Goal: Check status: Check status

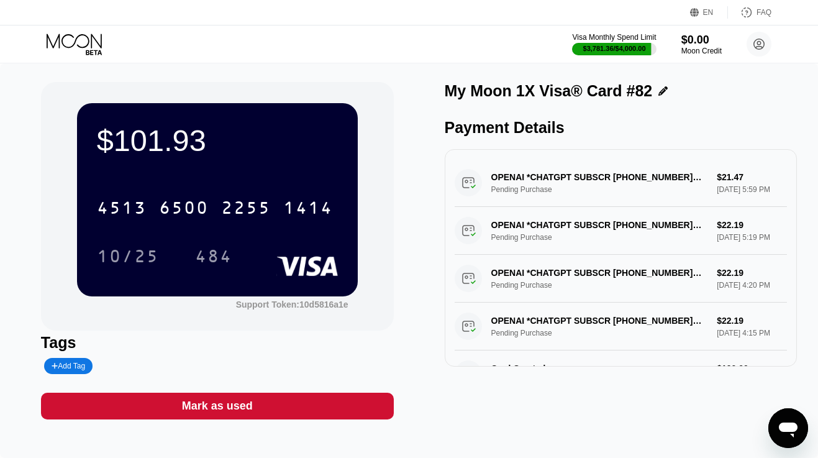
click at [81, 43] on icon at bounding box center [76, 45] width 58 height 22
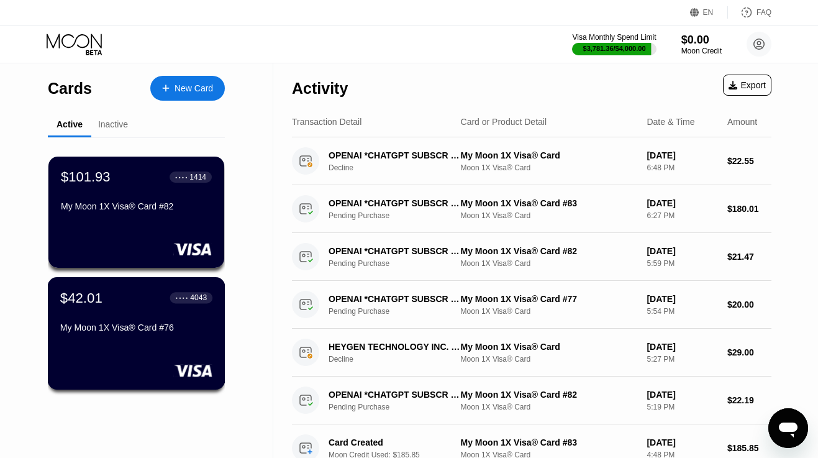
click at [150, 341] on div "$42.01 ● ● ● ● 4043 My Moon 1X Visa® Card #76" at bounding box center [137, 333] width 178 height 112
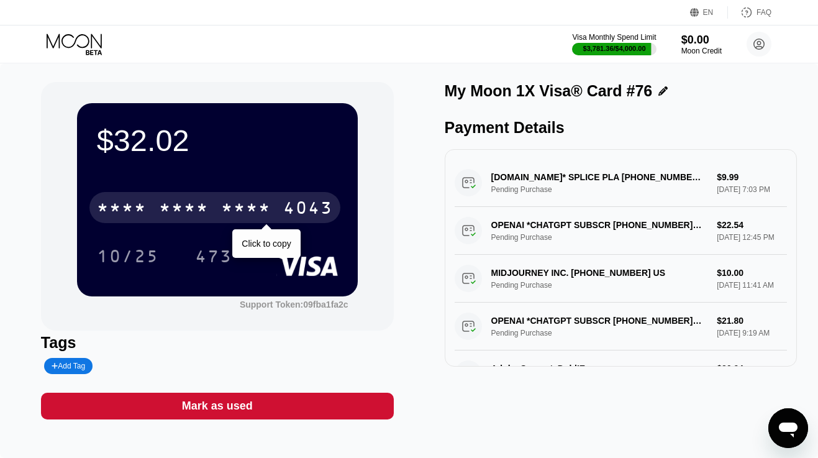
click at [181, 206] on div "* * * *" at bounding box center [184, 209] width 50 height 20
click at [181, 206] on div "6500" at bounding box center [184, 209] width 50 height 20
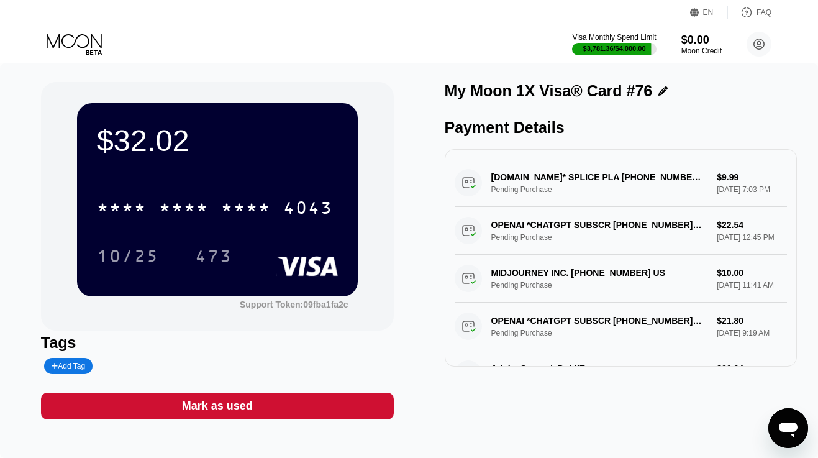
click at [75, 39] on icon at bounding box center [76, 45] width 58 height 22
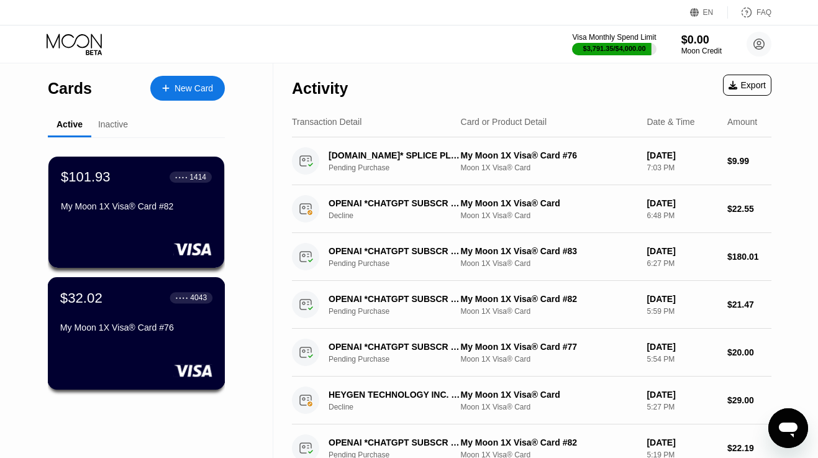
click at [107, 324] on div "My Moon 1X Visa® Card #76" at bounding box center [136, 327] width 152 height 10
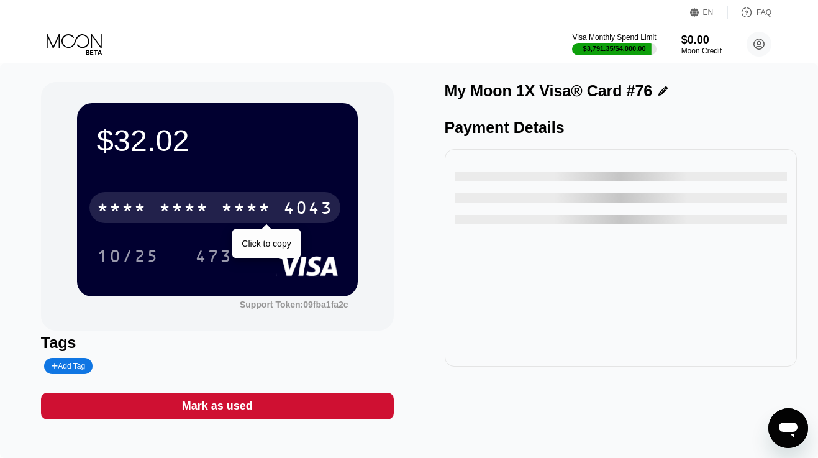
click at [182, 215] on div "* * * *" at bounding box center [184, 209] width 50 height 20
click at [182, 215] on div "6500" at bounding box center [184, 209] width 50 height 20
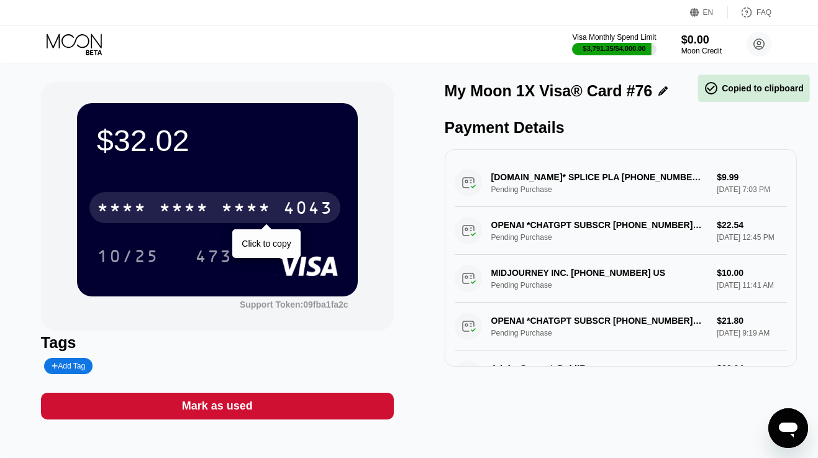
click at [182, 215] on div "* * * *" at bounding box center [184, 209] width 50 height 20
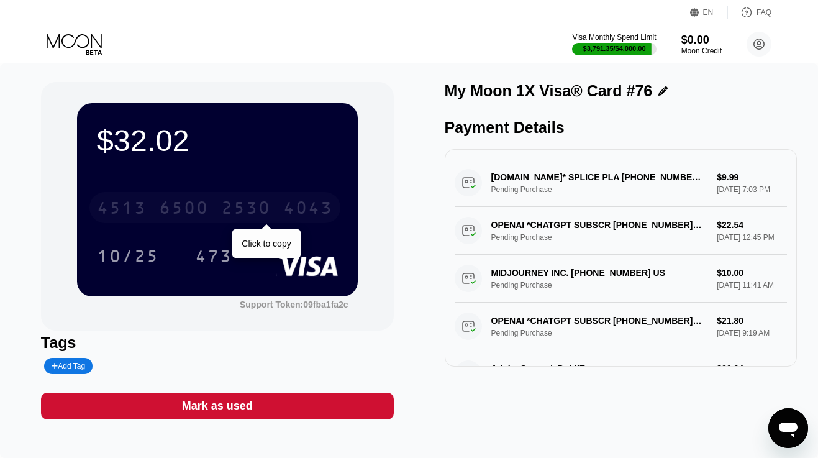
click at [314, 204] on div "4043" at bounding box center [308, 209] width 50 height 20
click at [91, 40] on icon at bounding box center [76, 45] width 58 height 22
